Goal: Entertainment & Leisure: Browse casually

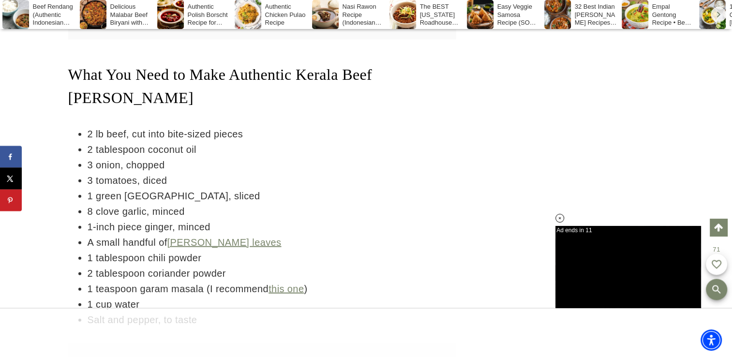
scroll to position [2504, 0]
